Goal: Communication & Community: Participate in discussion

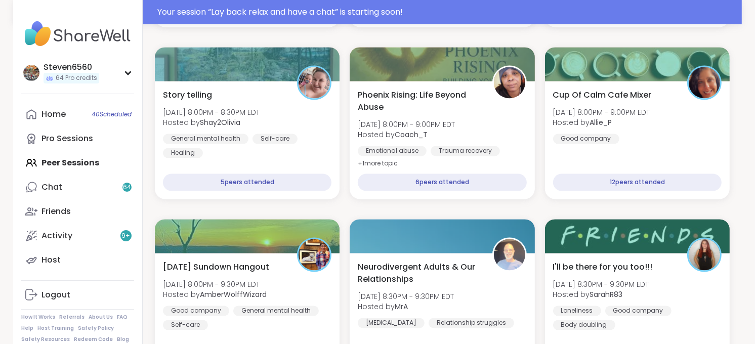
scroll to position [1716, 0]
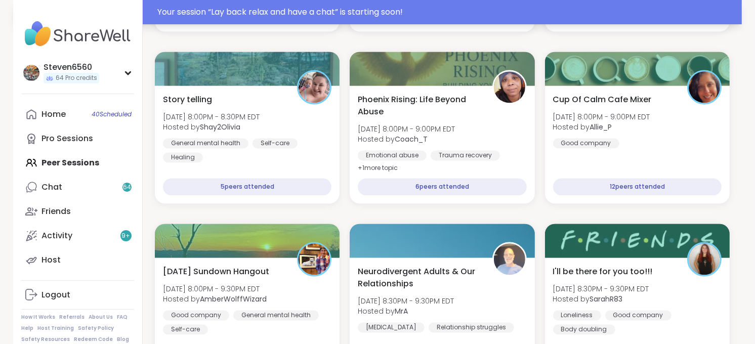
drag, startPoint x: 759, startPoint y: 6, endPoint x: 558, endPoint y: 18, distance: 201.1
click at [558, 18] on div "Your session “ Lay back relax and have a chat ” is starting soon!" at bounding box center [446, 12] width 578 height 12
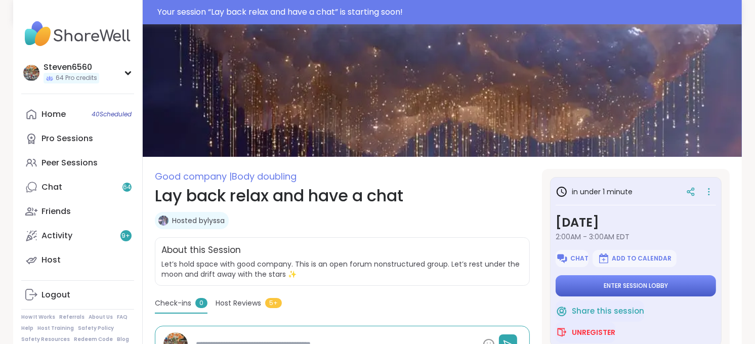
click at [648, 279] on button "Enter session lobby" at bounding box center [635, 285] width 160 height 21
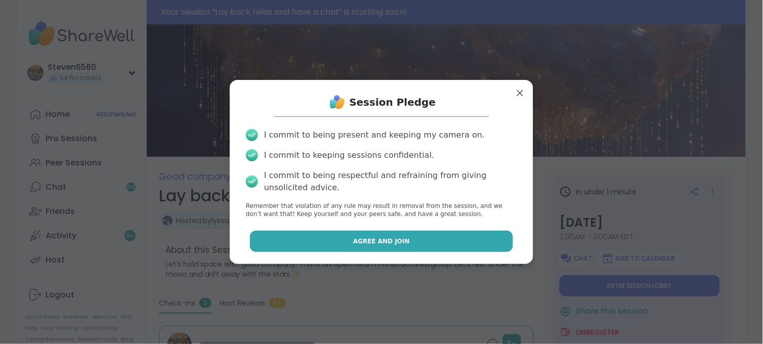
click at [332, 241] on button "Agree and Join" at bounding box center [381, 241] width 263 height 21
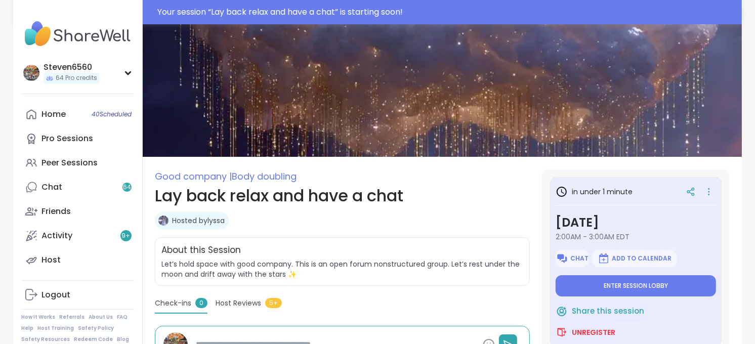
type textarea "*"
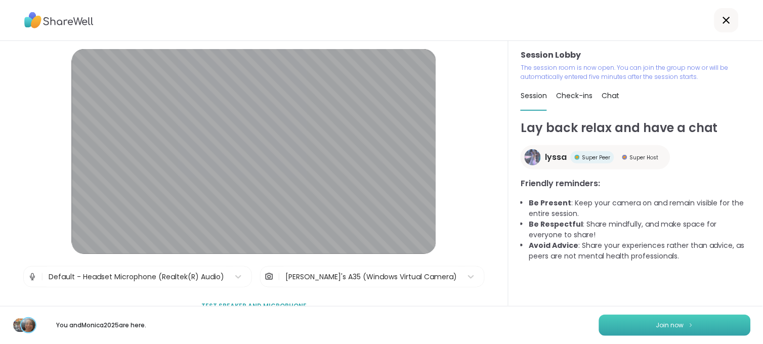
click at [633, 321] on button "Join now" at bounding box center [675, 325] width 152 height 21
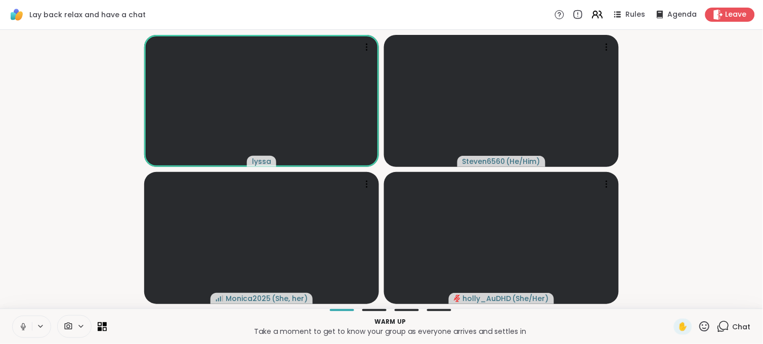
click at [732, 327] on span "Chat" at bounding box center [741, 327] width 18 height 10
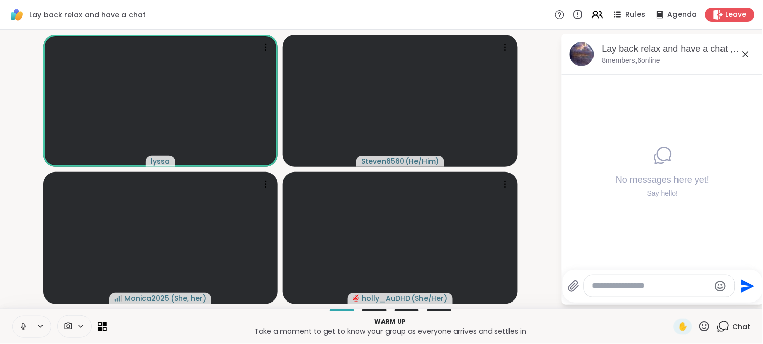
click at [740, 324] on span "Chat" at bounding box center [741, 327] width 18 height 10
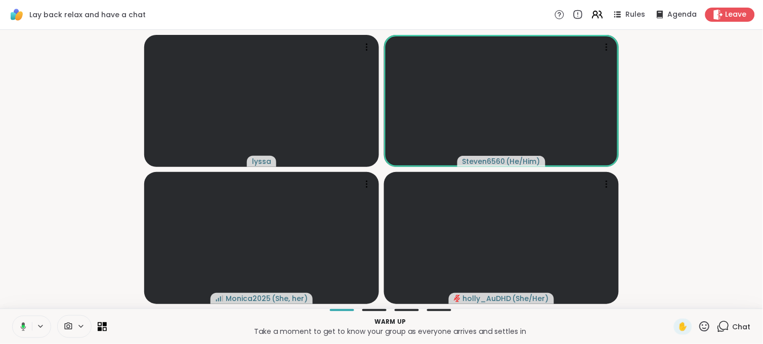
click at [740, 324] on span "Chat" at bounding box center [741, 327] width 18 height 10
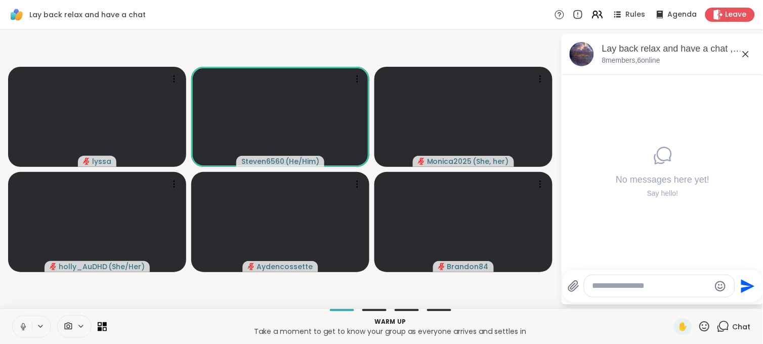
click at [721, 324] on icon at bounding box center [723, 326] width 13 height 13
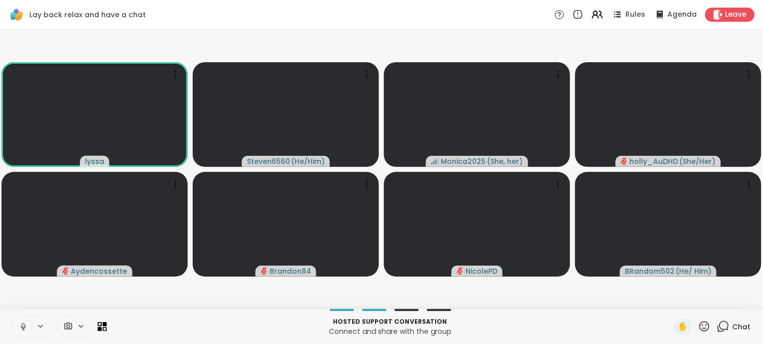
click at [20, 327] on icon at bounding box center [23, 326] width 9 height 9
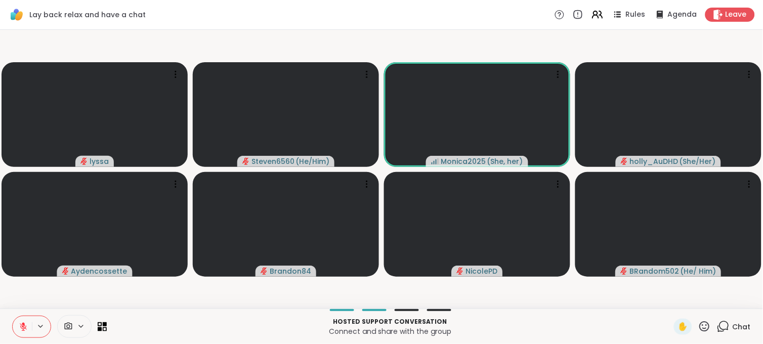
click at [20, 327] on icon at bounding box center [23, 326] width 9 height 9
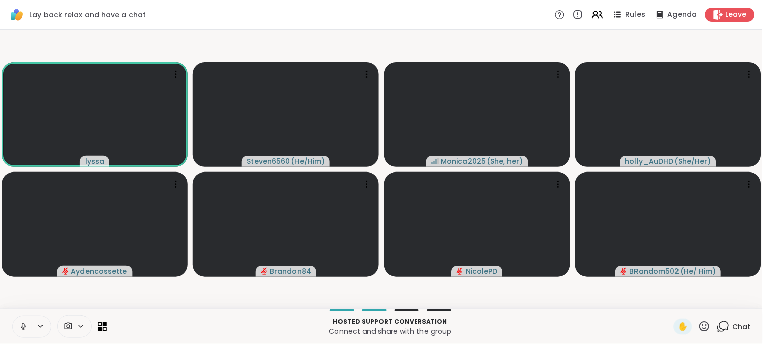
click at [20, 327] on icon at bounding box center [23, 326] width 9 height 9
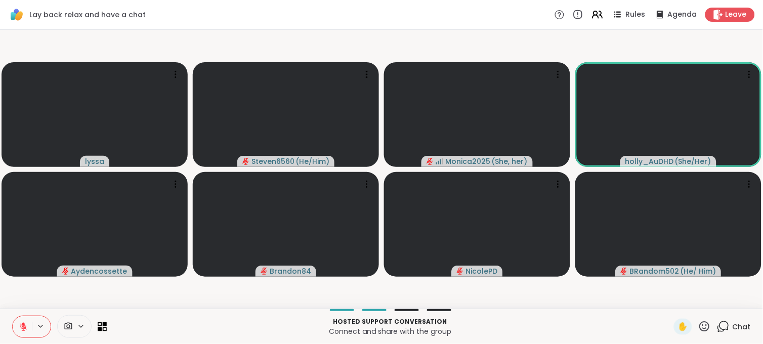
click at [20, 327] on icon at bounding box center [23, 326] width 9 height 9
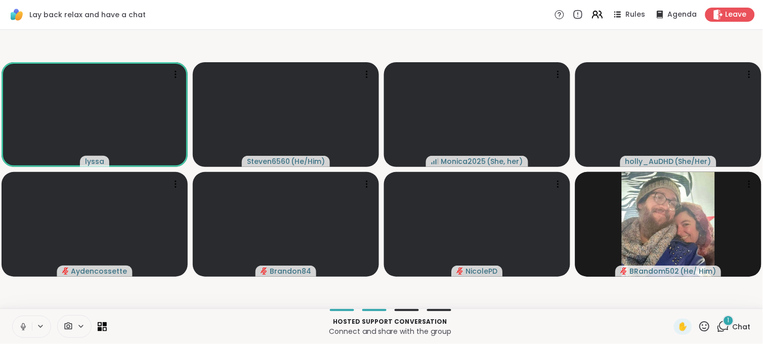
click at [20, 327] on icon at bounding box center [23, 326] width 9 height 9
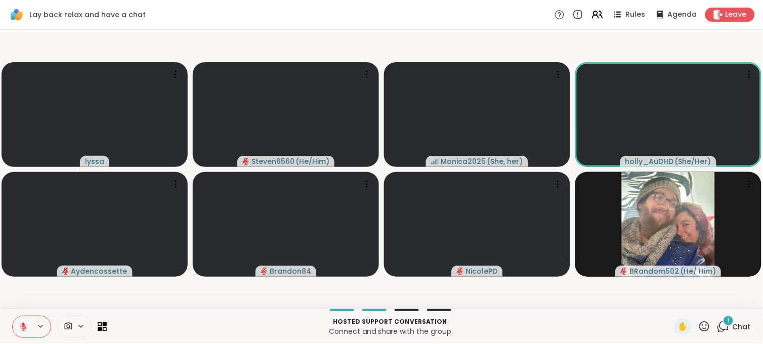
click at [20, 327] on icon at bounding box center [23, 326] width 9 height 9
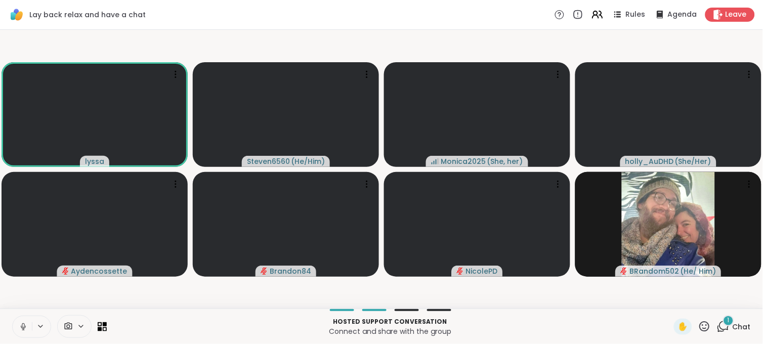
click at [20, 327] on icon at bounding box center [23, 326] width 9 height 9
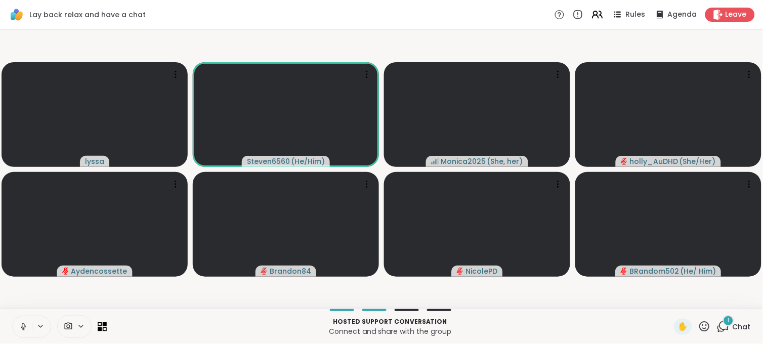
click at [20, 327] on icon at bounding box center [23, 326] width 9 height 9
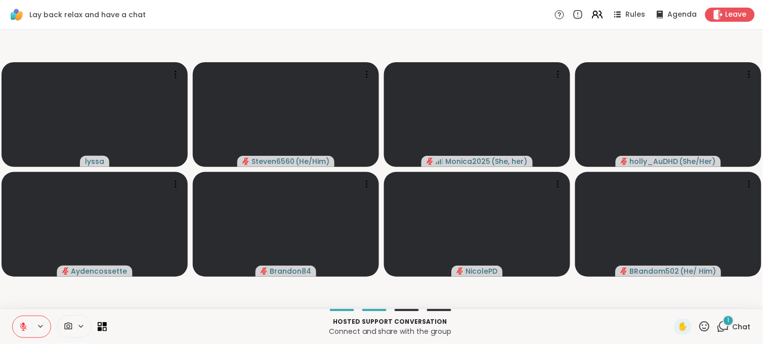
click at [17, 325] on button at bounding box center [22, 326] width 19 height 21
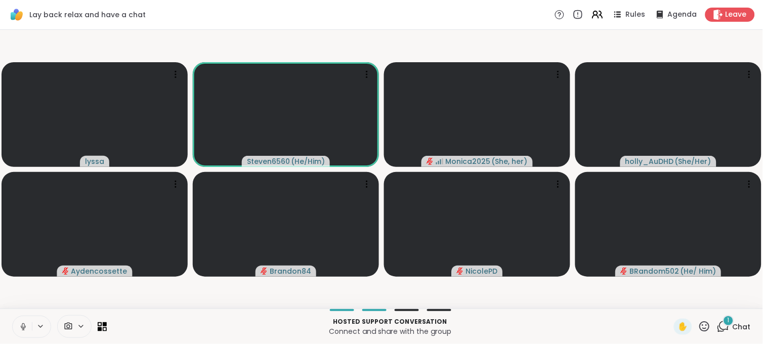
click at [17, 325] on button at bounding box center [22, 326] width 19 height 21
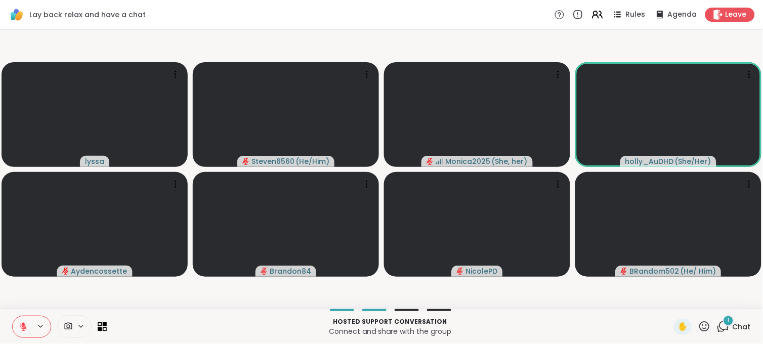
click at [17, 325] on button at bounding box center [22, 326] width 19 height 21
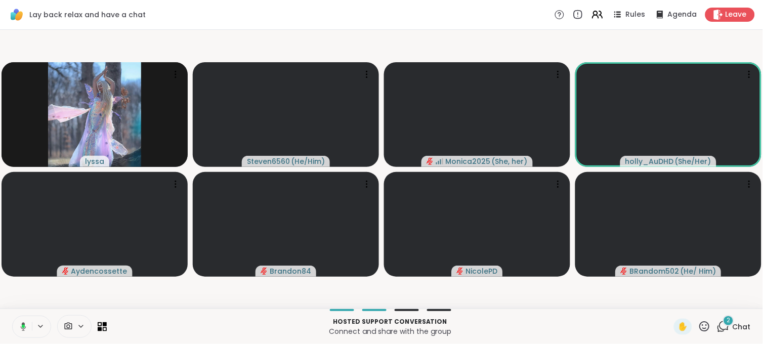
click at [22, 323] on icon at bounding box center [24, 326] width 6 height 9
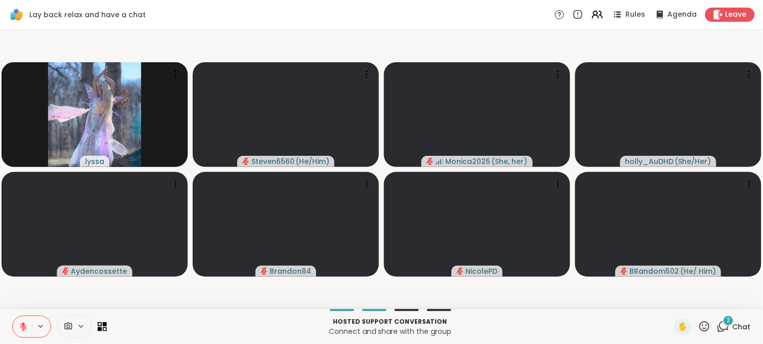
click at [22, 323] on icon at bounding box center [23, 324] width 3 height 4
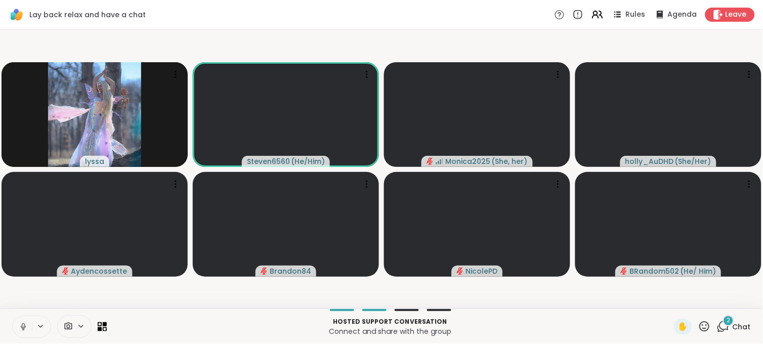
click at [21, 325] on icon at bounding box center [23, 326] width 9 height 9
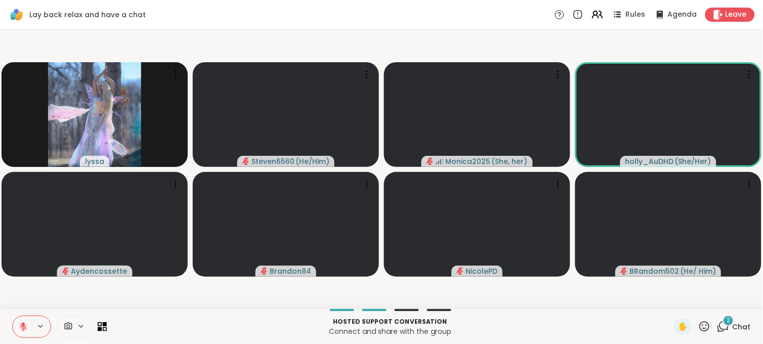
click at [21, 325] on icon at bounding box center [23, 326] width 7 height 7
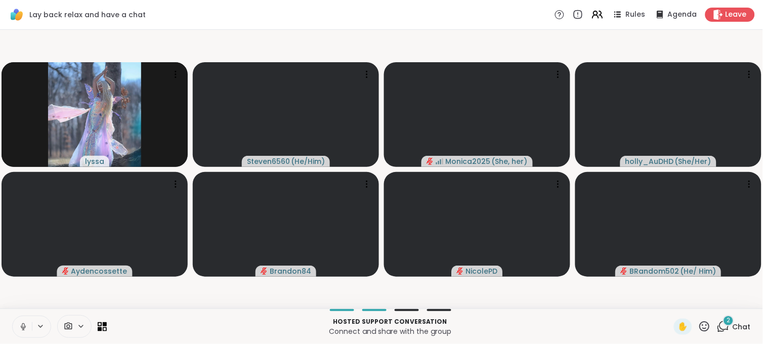
click at [21, 325] on icon at bounding box center [23, 326] width 9 height 9
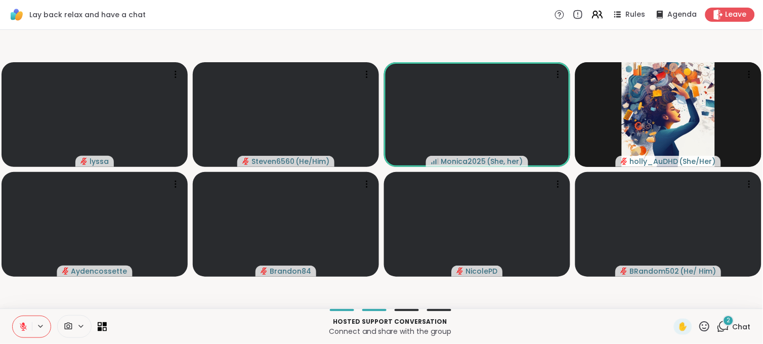
click at [21, 325] on icon at bounding box center [23, 326] width 7 height 7
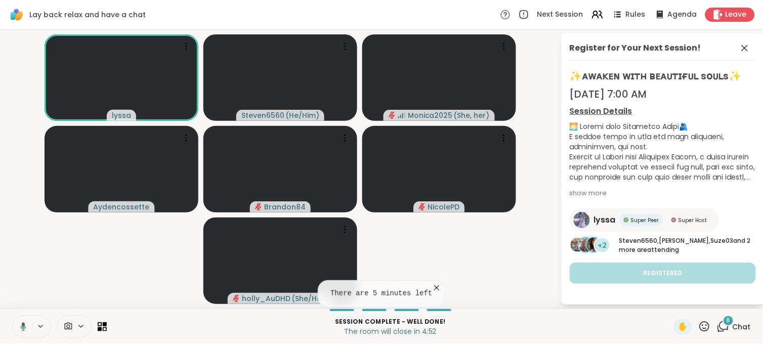
click at [732, 322] on span "Chat" at bounding box center [741, 327] width 18 height 10
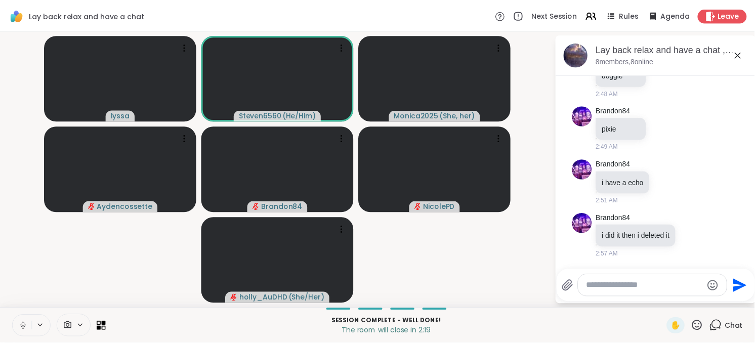
scroll to position [451, 0]
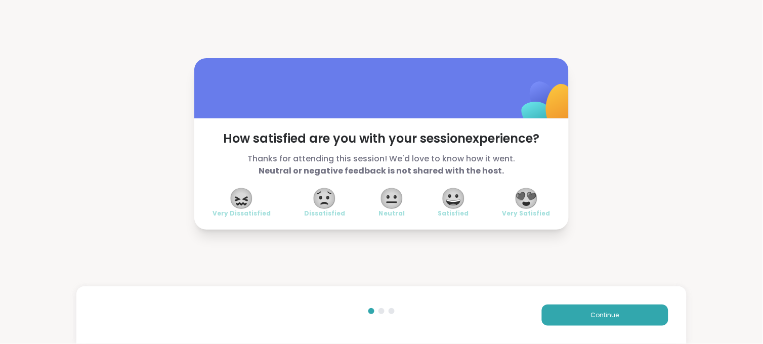
click at [527, 193] on span "😍" at bounding box center [526, 198] width 25 height 18
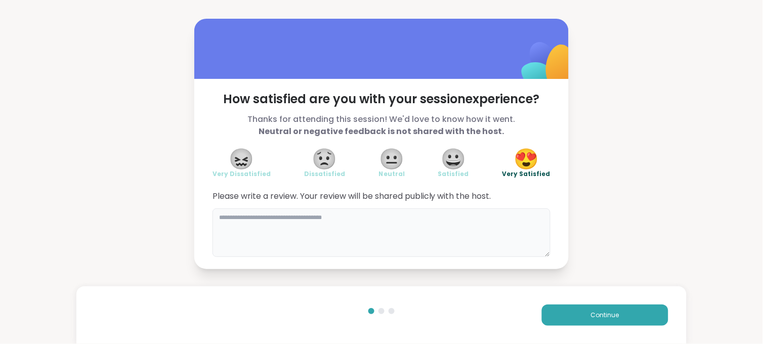
click at [223, 224] on textarea at bounding box center [381, 232] width 338 height 49
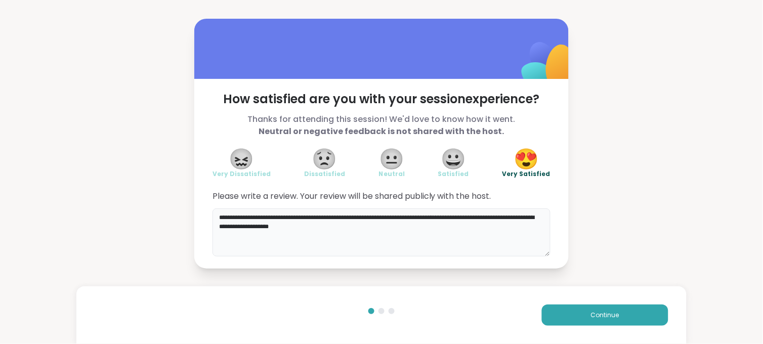
click at [334, 228] on textarea "**********" at bounding box center [381, 232] width 338 height 49
type textarea "**********"
click at [600, 310] on button "Continue" at bounding box center [605, 314] width 126 height 21
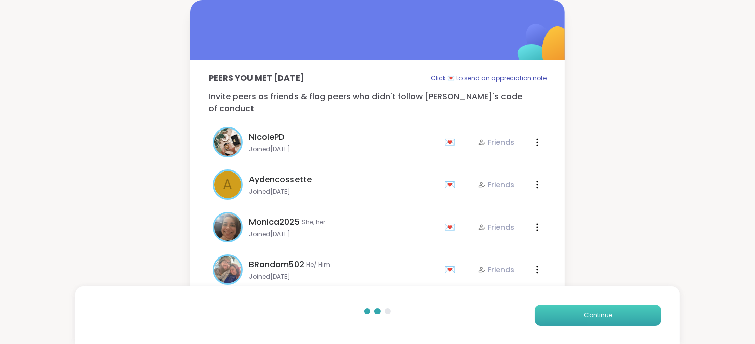
click at [600, 310] on button "Continue" at bounding box center [598, 314] width 126 height 21
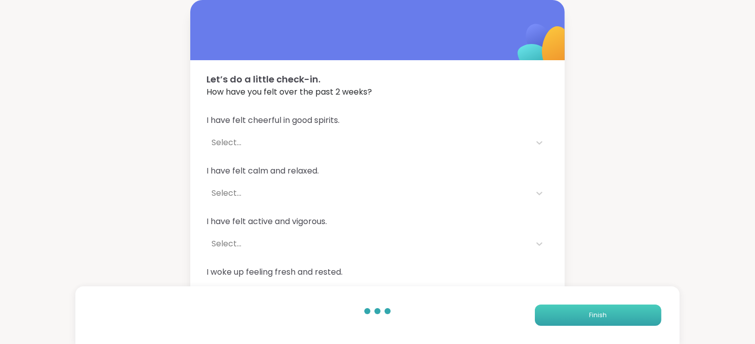
click at [600, 310] on button "Finish" at bounding box center [598, 314] width 126 height 21
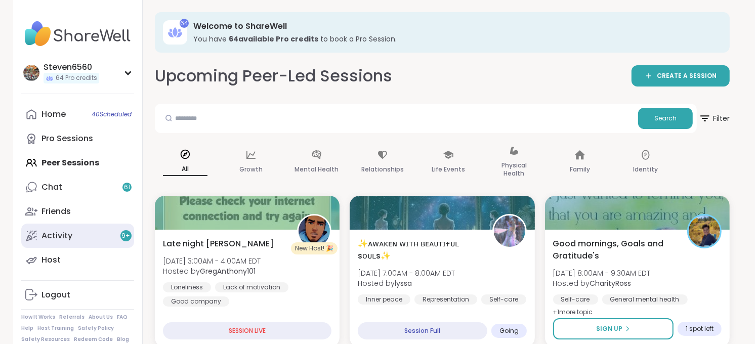
click at [62, 233] on div "Activity 9 +" at bounding box center [56, 235] width 31 height 11
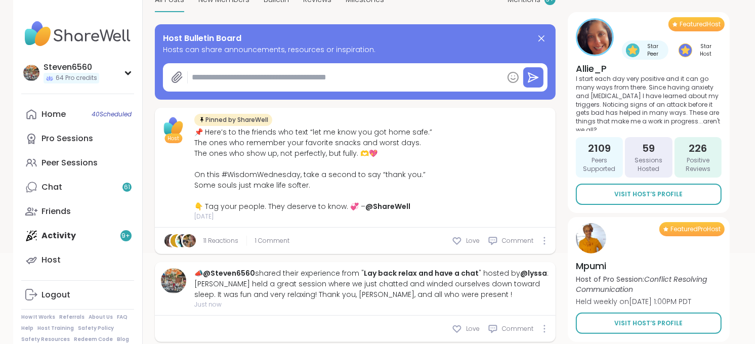
scroll to position [127, 0]
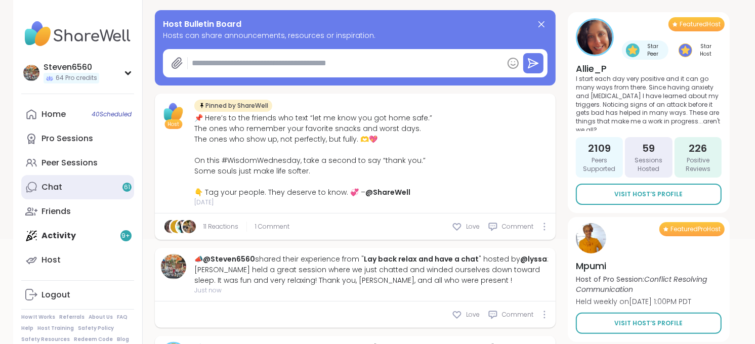
click at [61, 184] on div "Chat 61" at bounding box center [51, 187] width 21 height 11
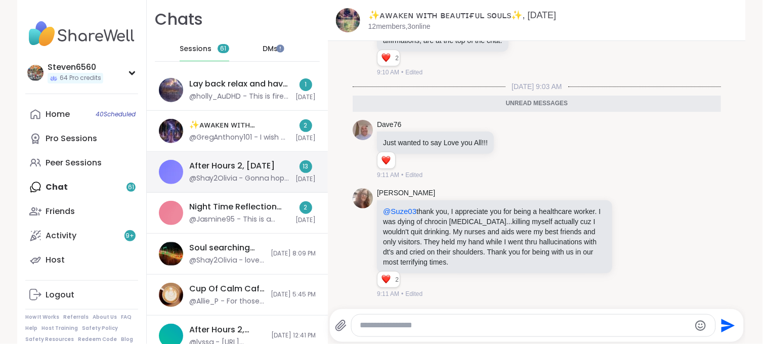
click at [244, 185] on div "After Hours 2, [DATE] @Shay2Olivia - Gonna hope in the shower 13 [DATE]" at bounding box center [237, 172] width 181 height 41
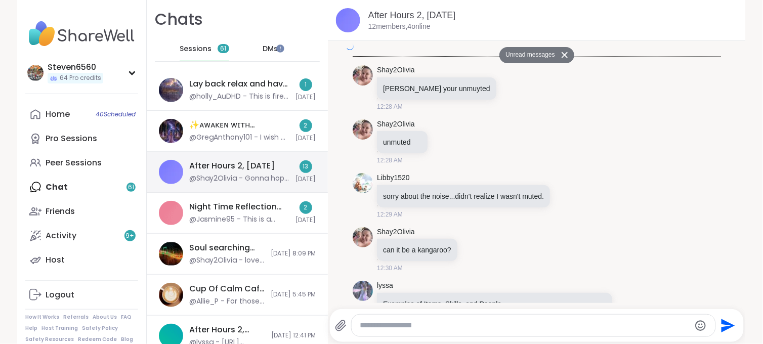
scroll to position [4426, 0]
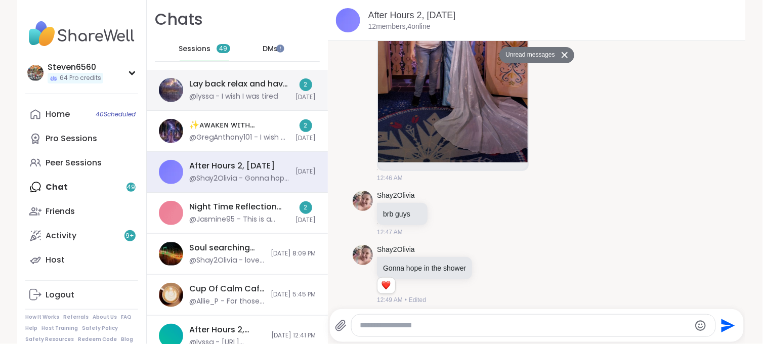
click at [234, 86] on div "Lay back relax and have a chat , [DATE]" at bounding box center [239, 83] width 100 height 11
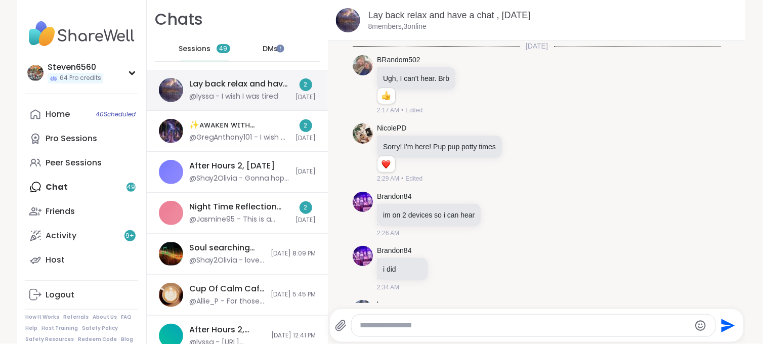
scroll to position [693, 0]
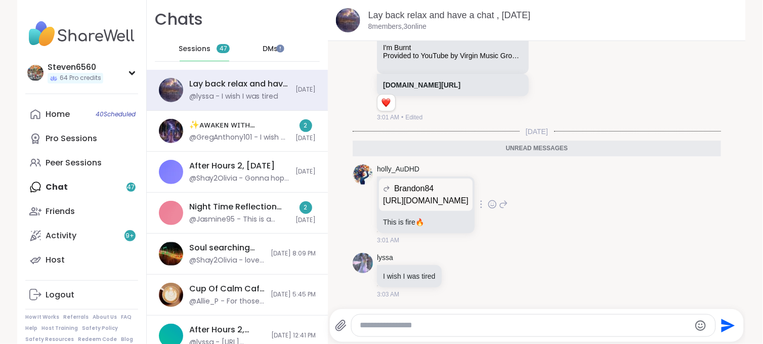
click at [456, 198] on p "[URL][DOMAIN_NAME]" at bounding box center [425, 201] width 85 height 12
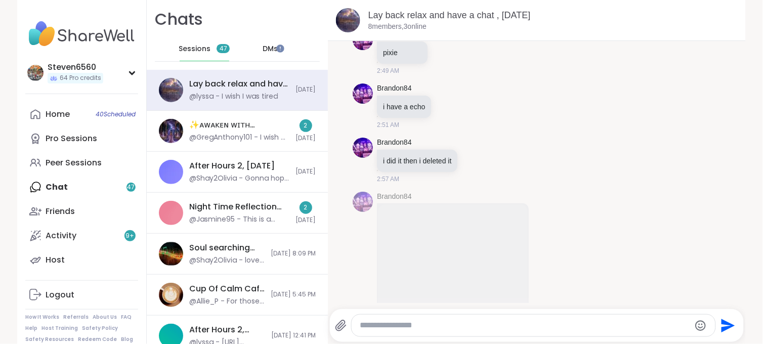
scroll to position [326, 0]
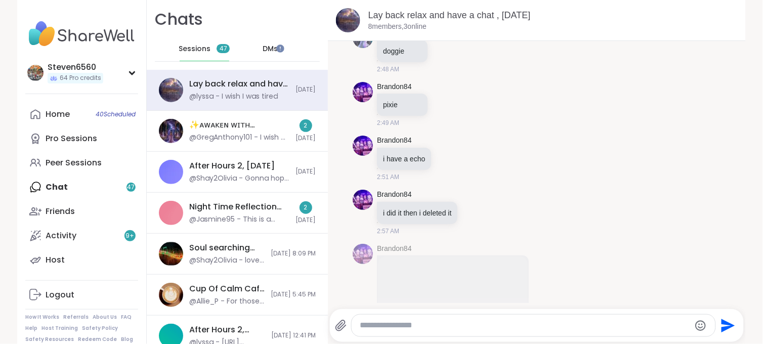
click at [732, 49] on div "[DATE] BRandom502 Ugh, I can't hear. Brb 1 1 2:17 AM • Edited [PERSON_NAME] Sor…" at bounding box center [537, 172] width 418 height 262
click at [732, 50] on div "[DATE] BRandom502 Ugh, I can't hear. Brb 1 1 2:17 AM • Edited [PERSON_NAME] Sor…" at bounding box center [537, 172] width 418 height 262
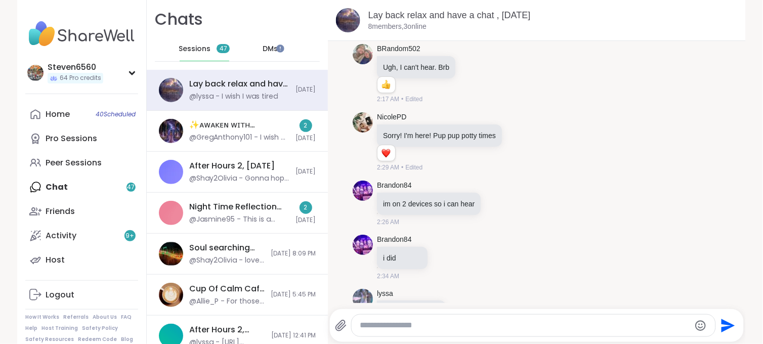
scroll to position [0, 0]
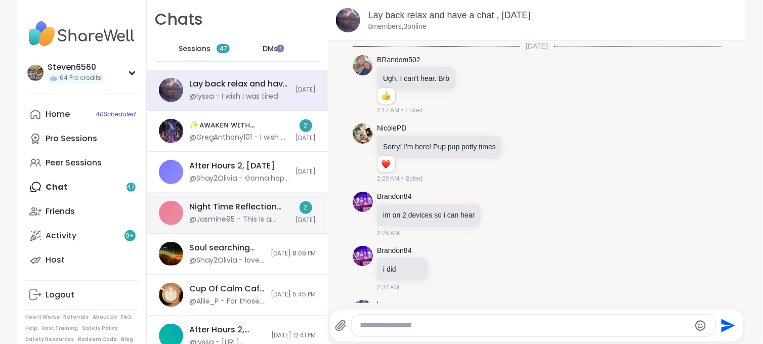
click at [237, 203] on div "Night Time Reflection and/or Body Doubling, [DATE]" at bounding box center [239, 206] width 100 height 11
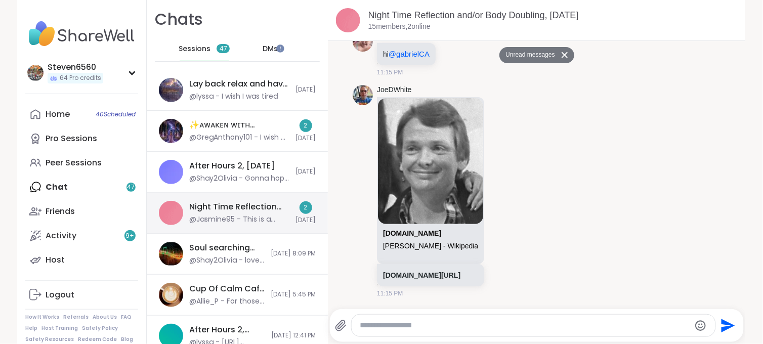
scroll to position [5548, 0]
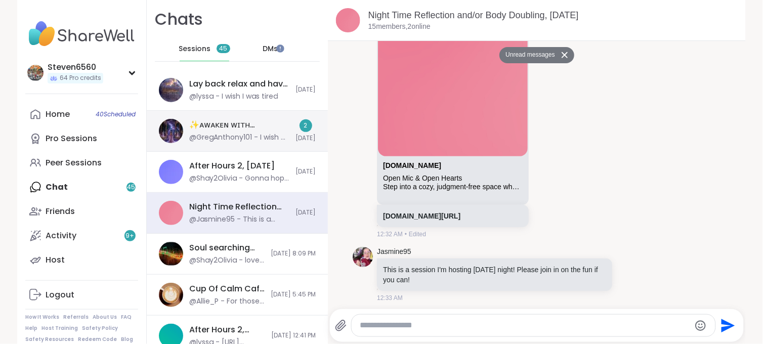
click at [233, 128] on div "✨ᴀᴡᴀᴋᴇɴ ᴡɪᴛʜ ʙᴇᴀᴜᴛɪғᴜʟ sᴏᴜʟs✨, [DATE]" at bounding box center [239, 124] width 100 height 11
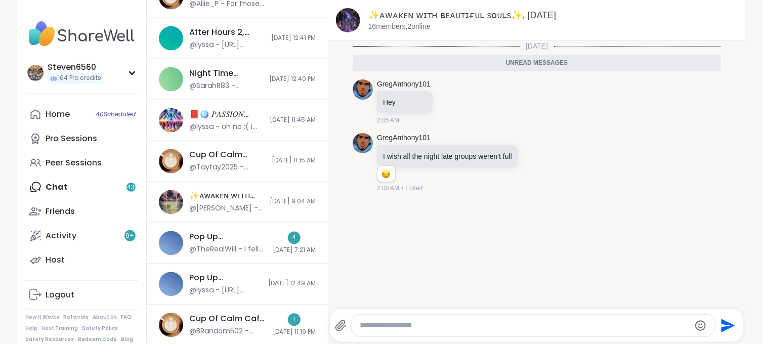
scroll to position [340, 0]
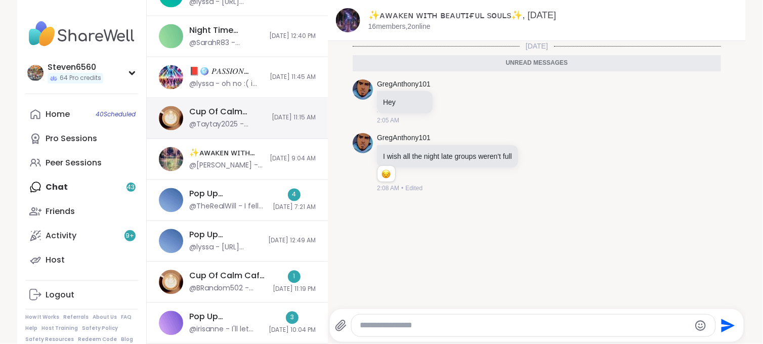
click at [209, 117] on div "Cup Of Calm Cafe, [DATE]" at bounding box center [227, 112] width 76 height 11
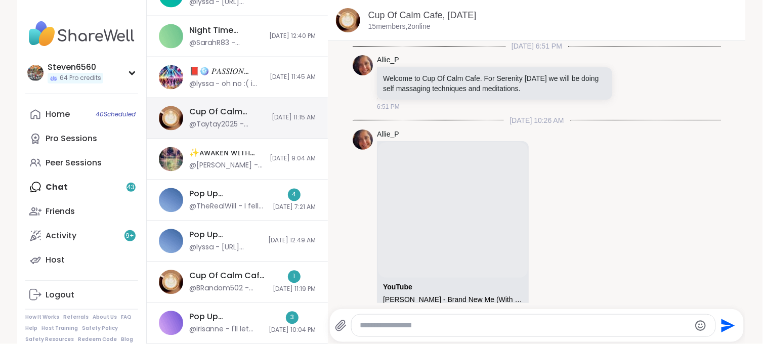
scroll to position [4790, 0]
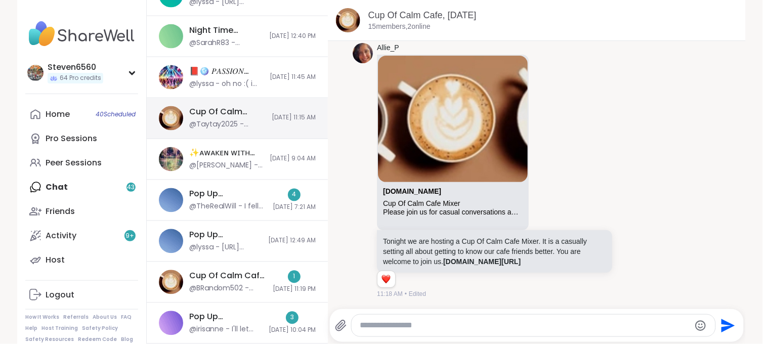
click at [246, 115] on div "Cup Of Calm Cafe, [DATE] @Taytay2025 - Awesome [DATE] 11:15 AM" at bounding box center [237, 118] width 181 height 41
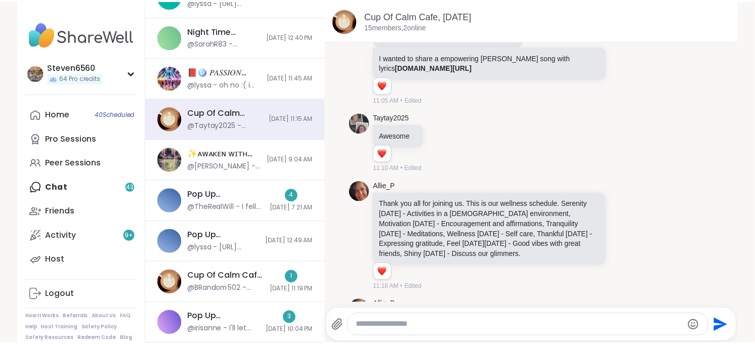
scroll to position [4513, 0]
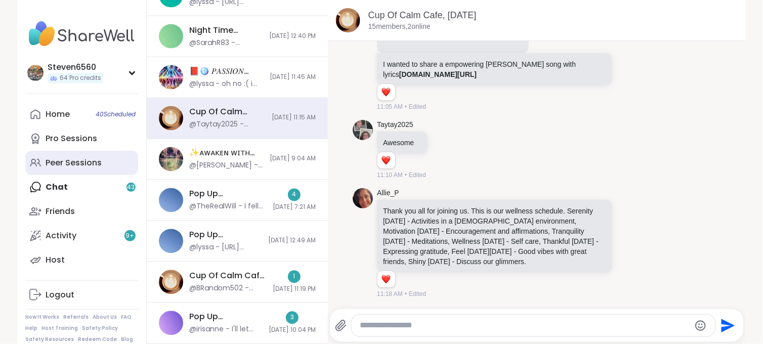
click at [89, 160] on div "Peer Sessions" at bounding box center [74, 162] width 56 height 11
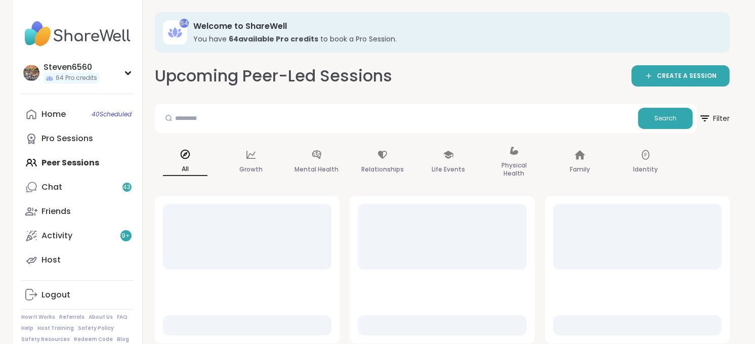
click at [81, 163] on div "Home 40 Scheduled Pro Sessions Peer Sessions Chat 43 Friends Activity 9 + Host" at bounding box center [77, 187] width 113 height 170
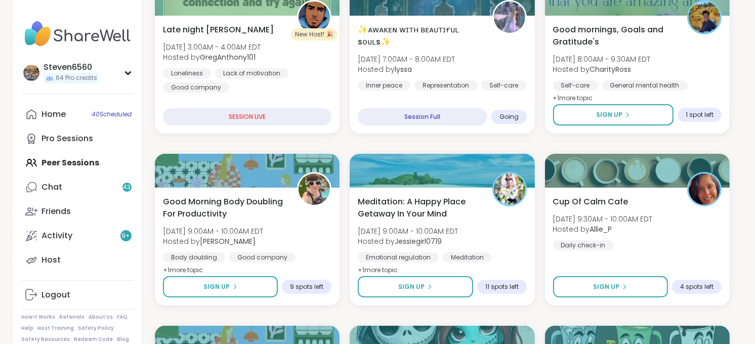
scroll to position [225, 0]
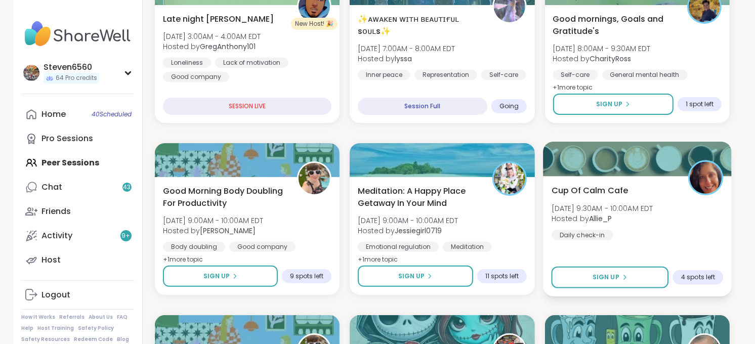
click at [610, 209] on span "[DATE] 9:30AM - 10:00AM EDT" at bounding box center [602, 208] width 102 height 10
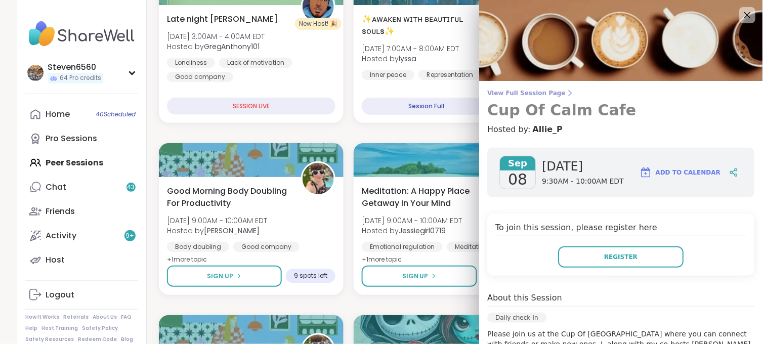
click at [566, 90] on icon at bounding box center [570, 93] width 8 height 8
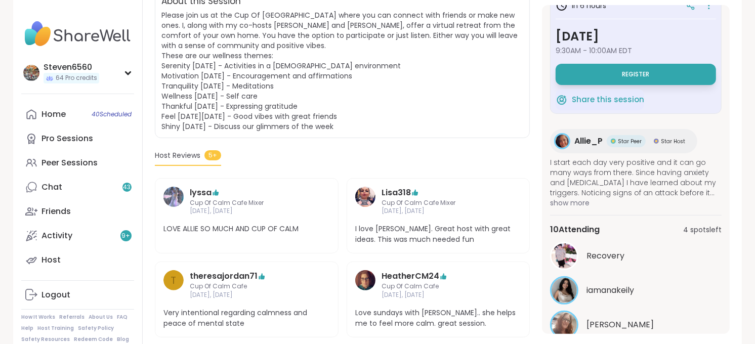
scroll to position [60, 0]
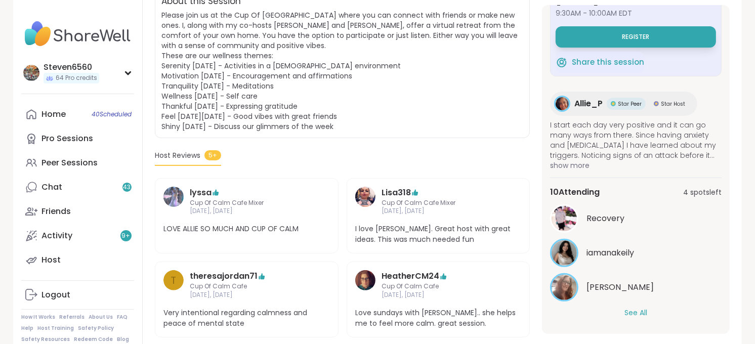
click at [634, 312] on button "See All" at bounding box center [635, 312] width 23 height 11
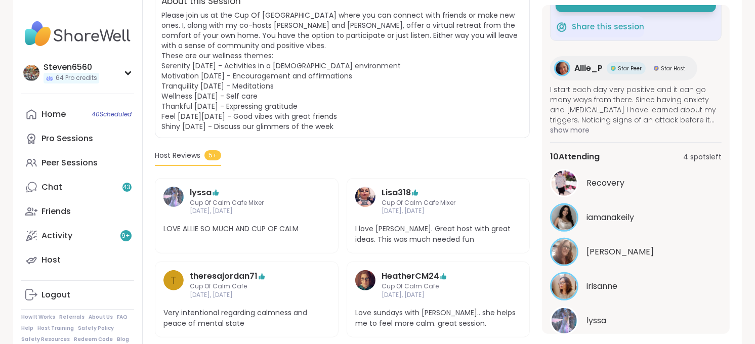
scroll to position [105, 0]
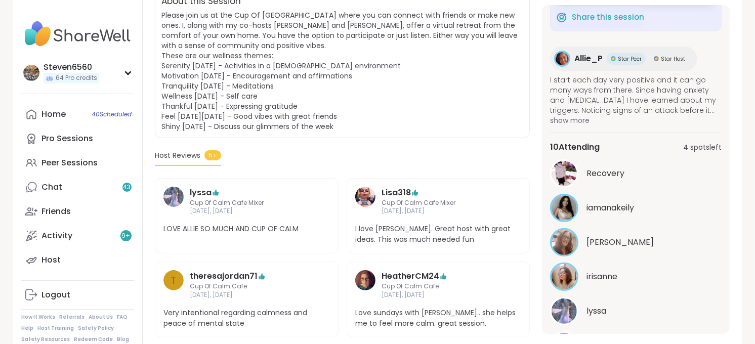
click at [729, 326] on section "Daily check-in Cup Of Calm Cafe Hosted by Allie_P Share this session About this…" at bounding box center [442, 197] width 599 height 554
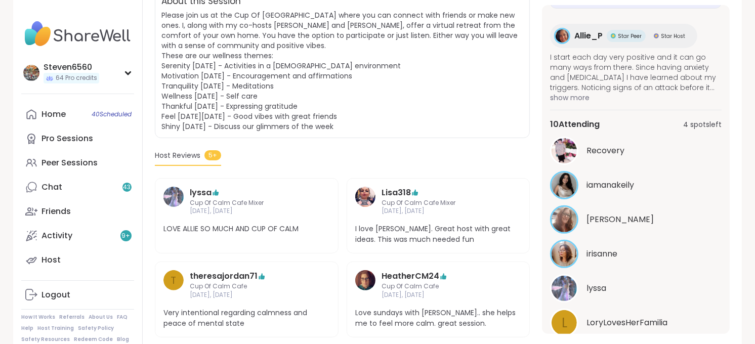
scroll to position [143, 0]
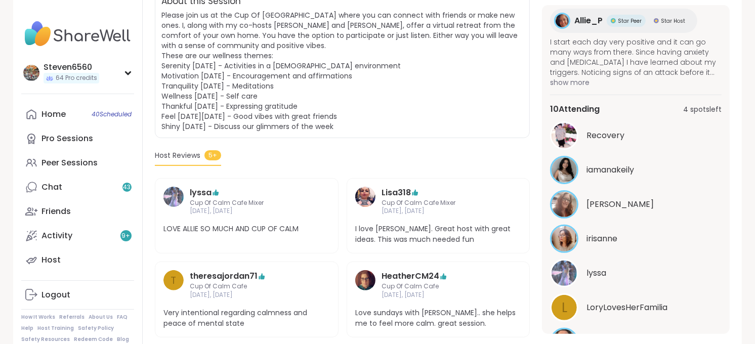
click at [731, 327] on section "Daily check-in Cup Of Calm Cafe Hosted by Allie_P Share this session About this…" at bounding box center [442, 197] width 599 height 554
drag, startPoint x: 731, startPoint y: 327, endPoint x: 725, endPoint y: 327, distance: 6.1
click at [725, 327] on section "Daily check-in Cup Of Calm Cafe Hosted by Allie_P Share this session About this…" at bounding box center [442, 197] width 599 height 554
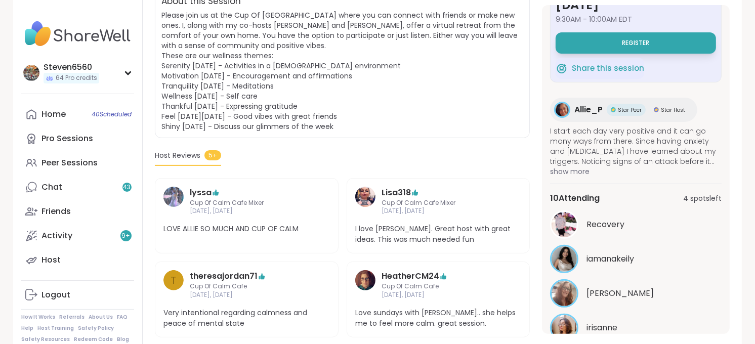
scroll to position [0, 0]
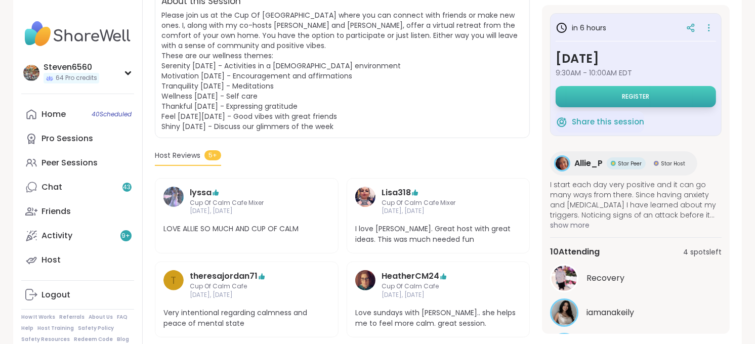
click at [635, 93] on span "Register" at bounding box center [635, 97] width 27 height 8
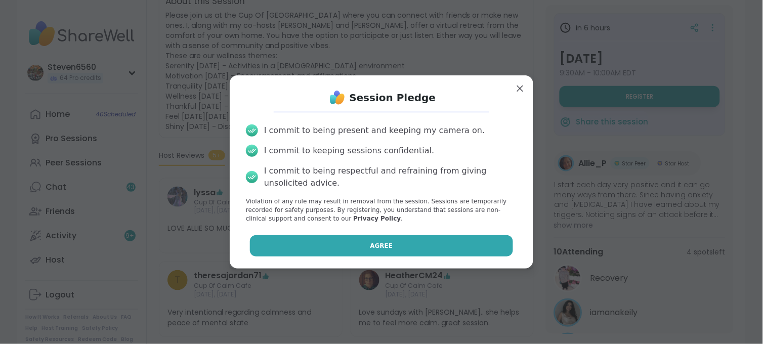
click at [420, 241] on button "Agree" at bounding box center [381, 245] width 263 height 21
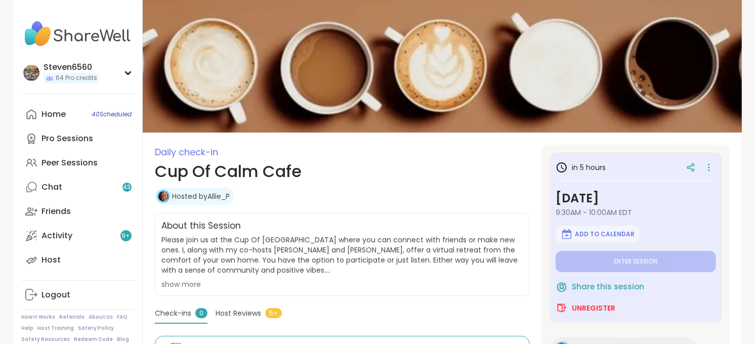
type textarea "*"
